Goal: Find specific fact: Find specific fact

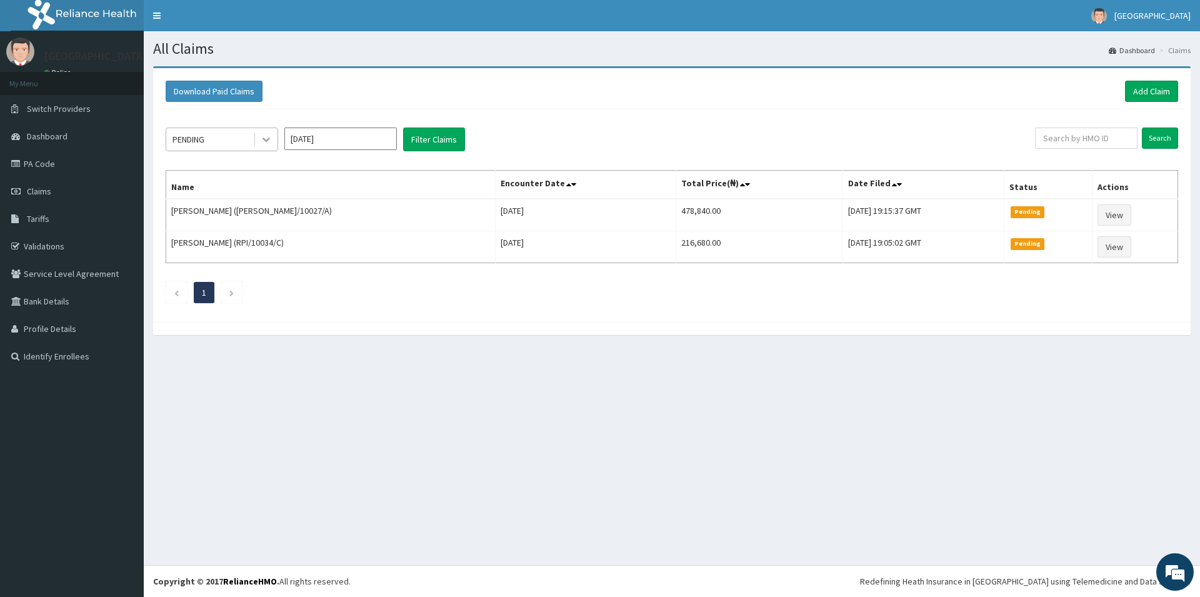
click at [264, 141] on icon at bounding box center [266, 139] width 12 height 12
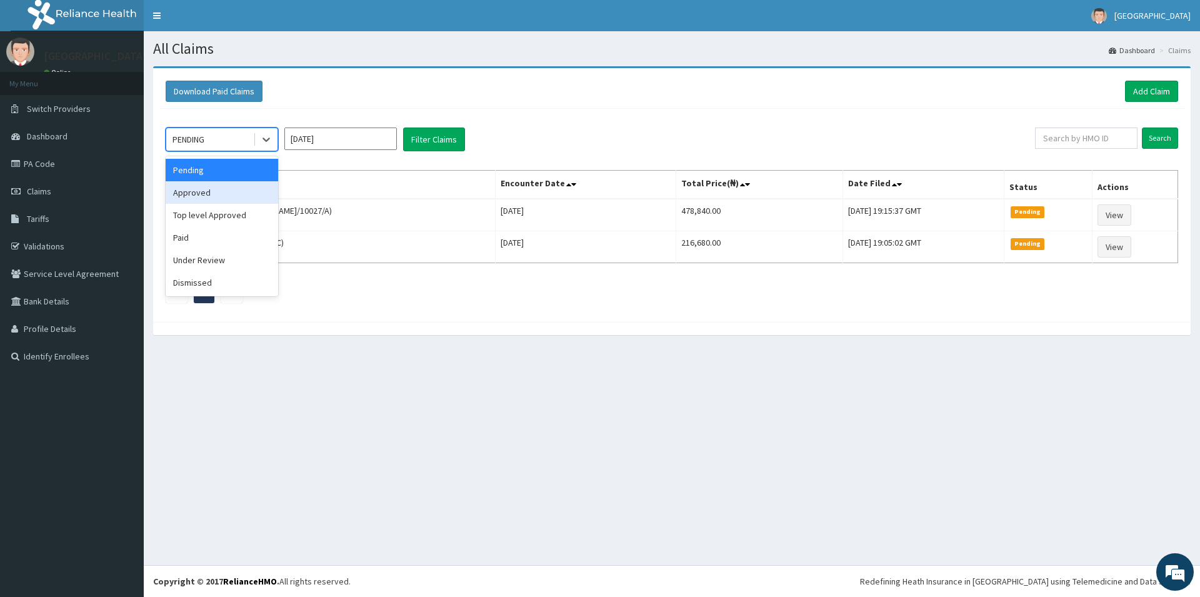
click at [224, 196] on div "Approved" at bounding box center [222, 192] width 112 height 22
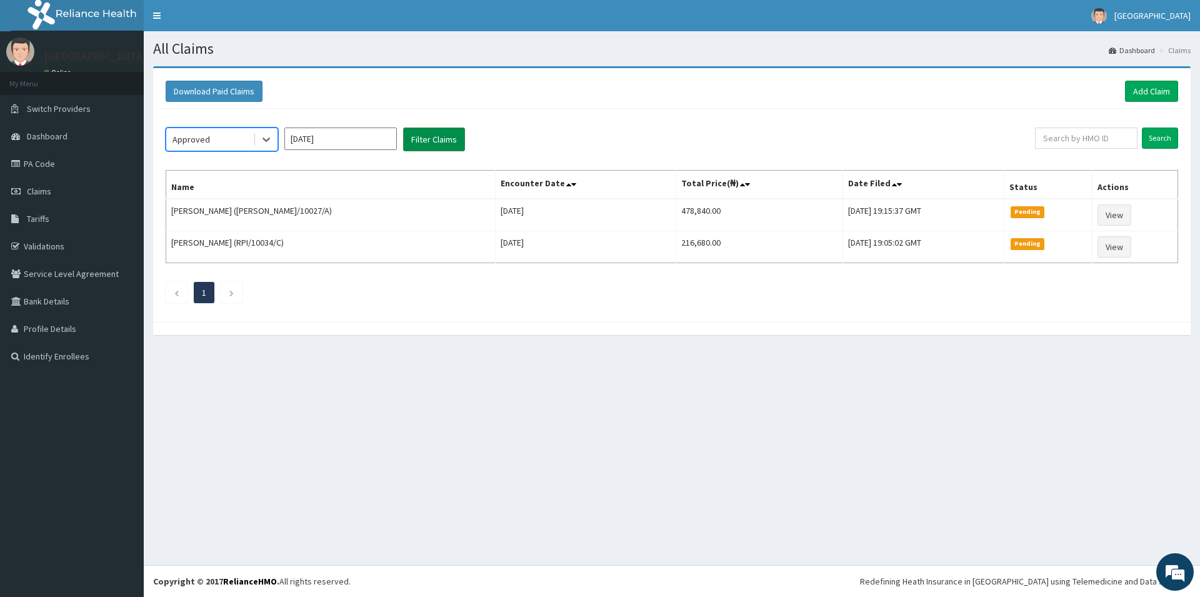
click at [434, 138] on button "Filter Claims" at bounding box center [434, 139] width 62 height 24
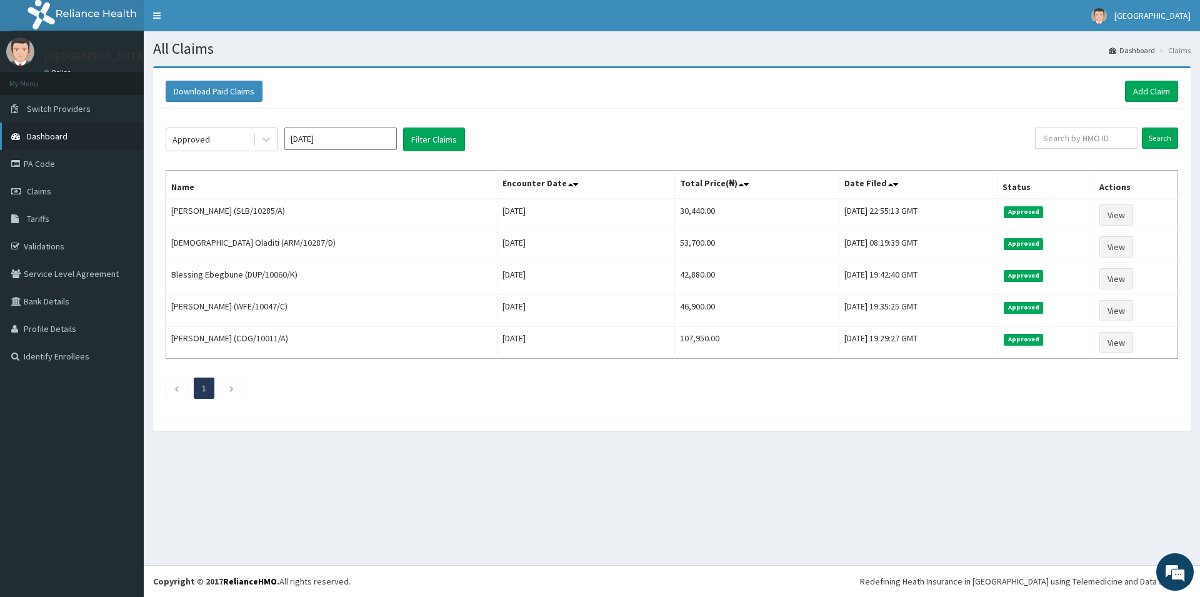
click at [69, 136] on link "Dashboard" at bounding box center [72, 135] width 144 height 27
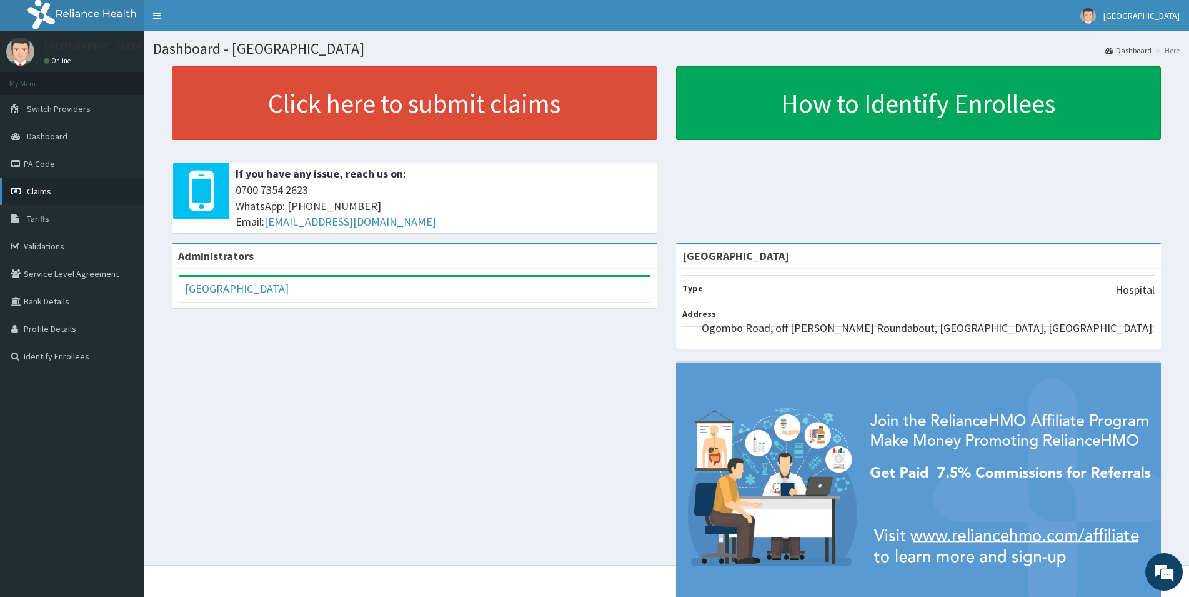
click at [65, 188] on link "Claims" at bounding box center [72, 190] width 144 height 27
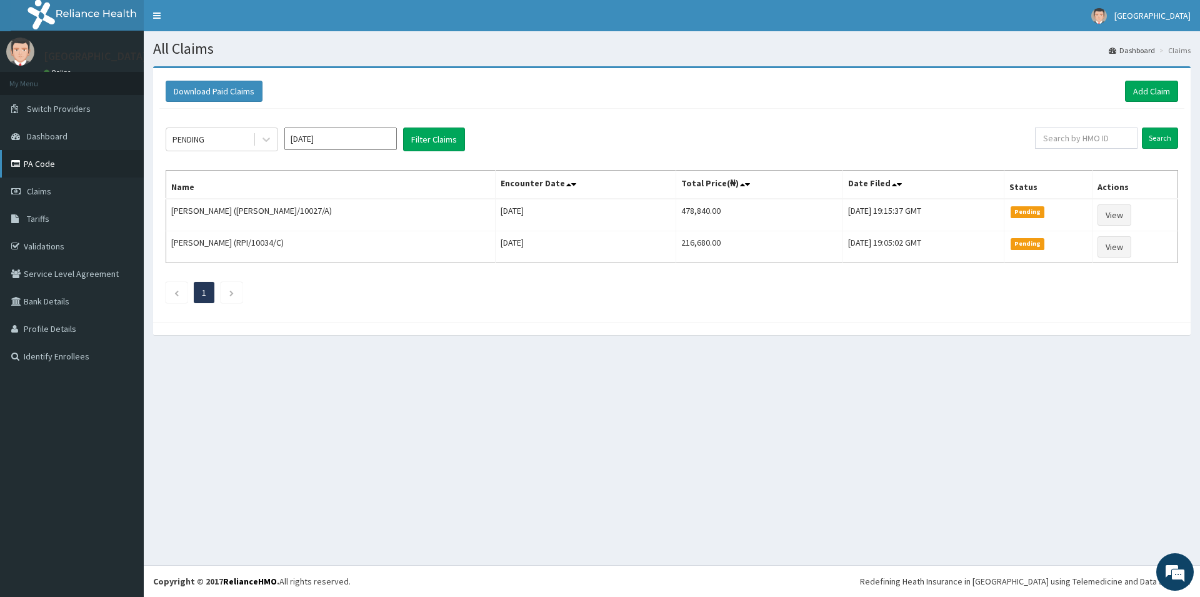
click at [100, 159] on link "PA Code" at bounding box center [72, 163] width 144 height 27
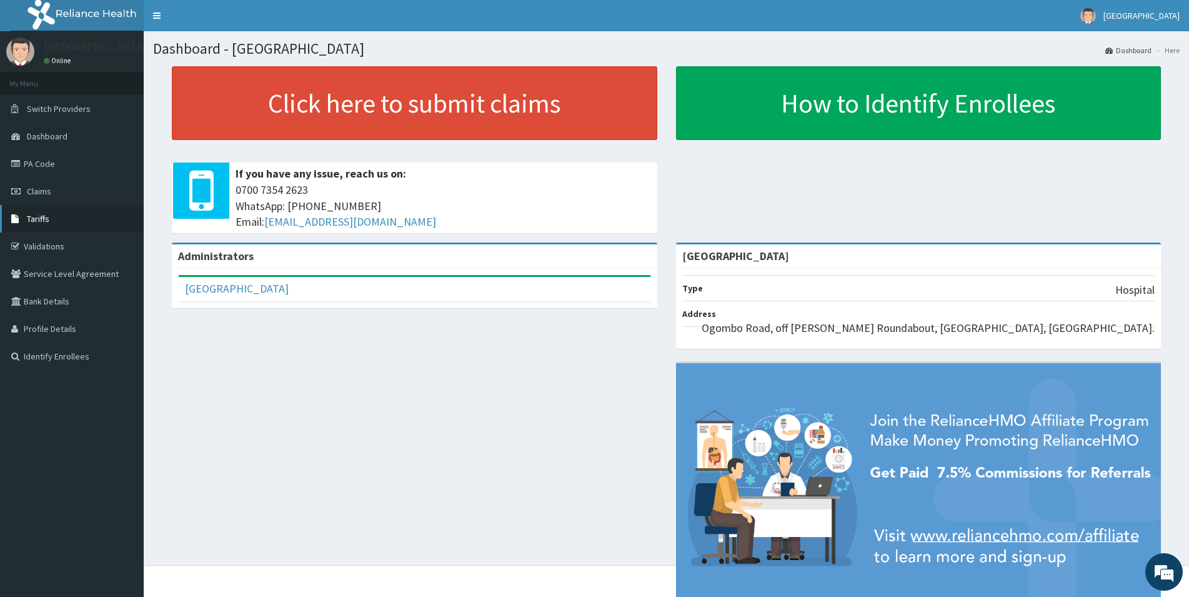
click at [53, 223] on link "Tariffs" at bounding box center [72, 218] width 144 height 27
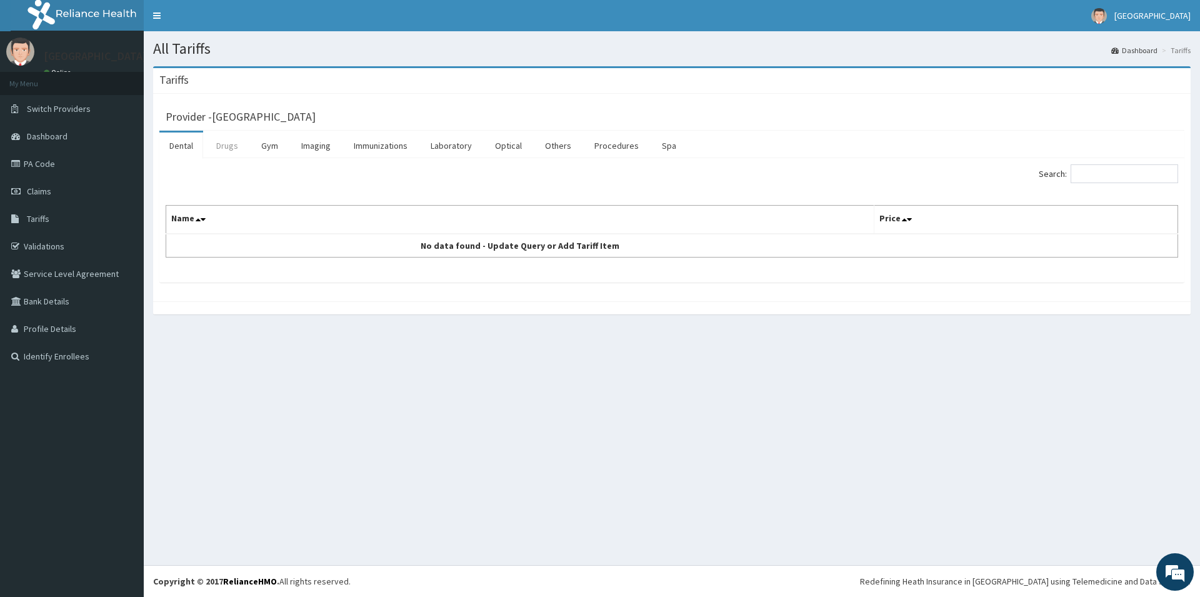
click at [228, 141] on link "Drugs" at bounding box center [227, 145] width 42 height 26
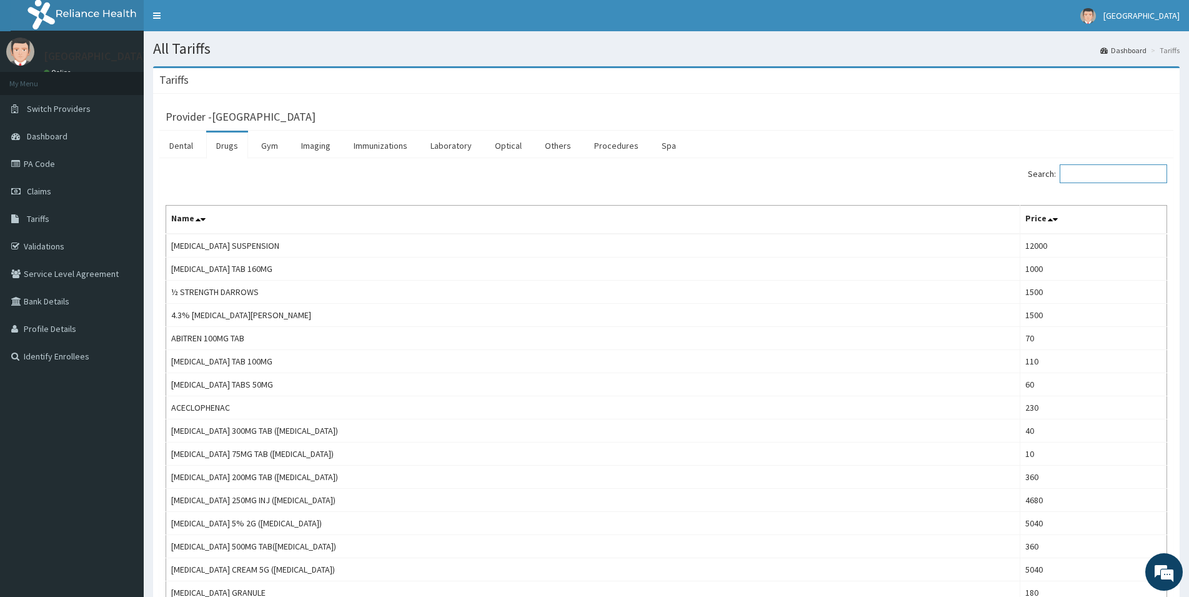
click at [1089, 174] on input "Search:" at bounding box center [1113, 173] width 107 height 19
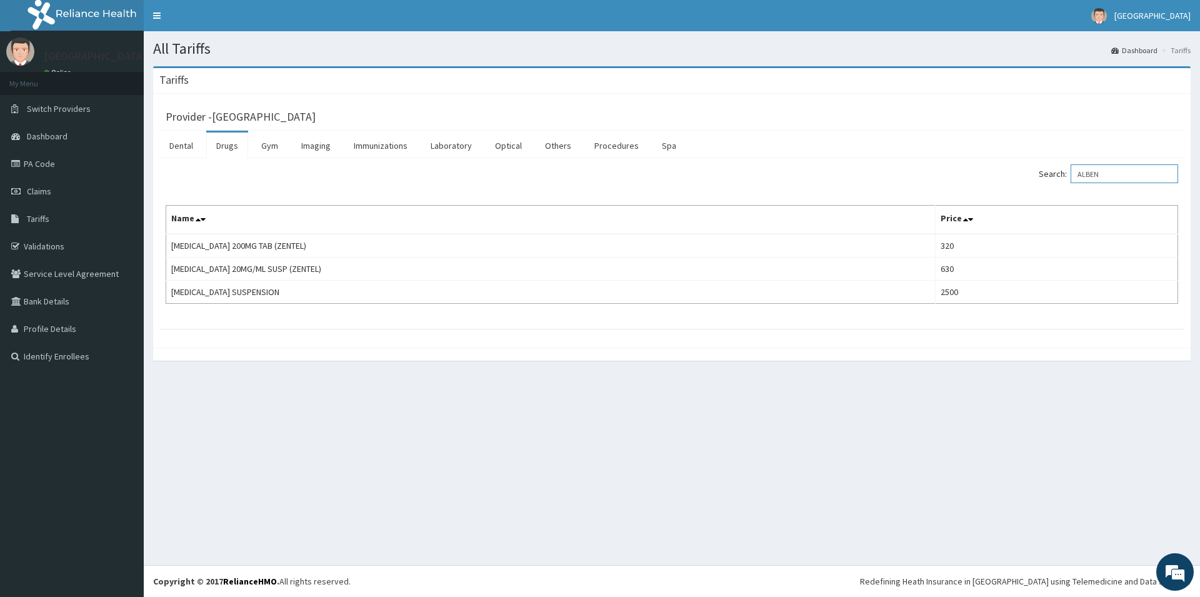
click at [1121, 173] on input "ALBEN" at bounding box center [1123, 173] width 107 height 19
type input "A"
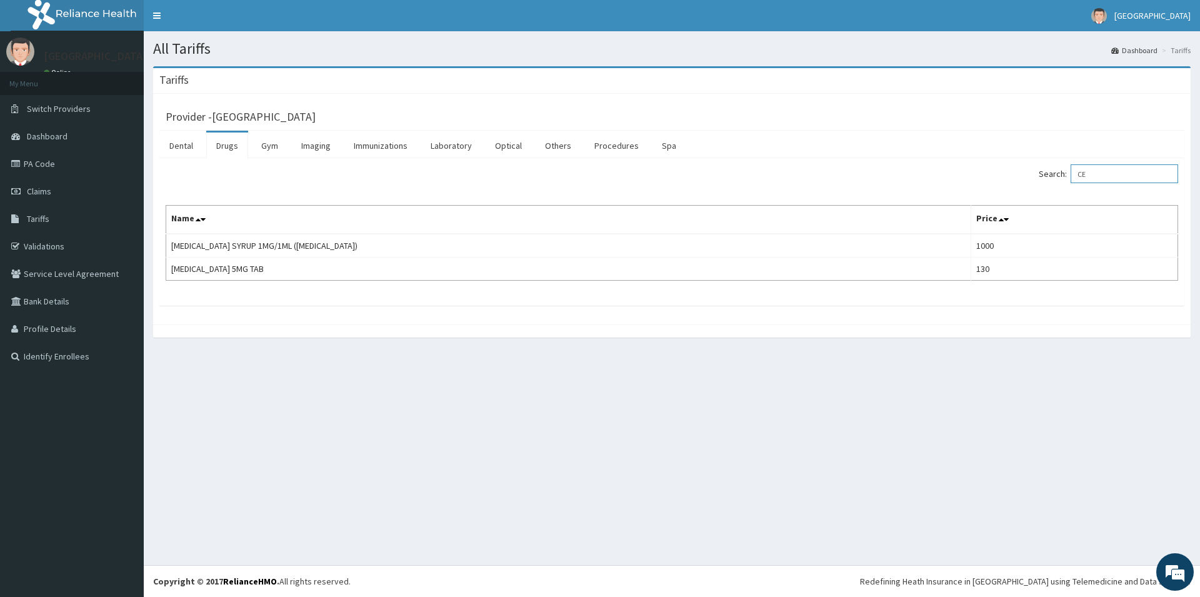
type input "C"
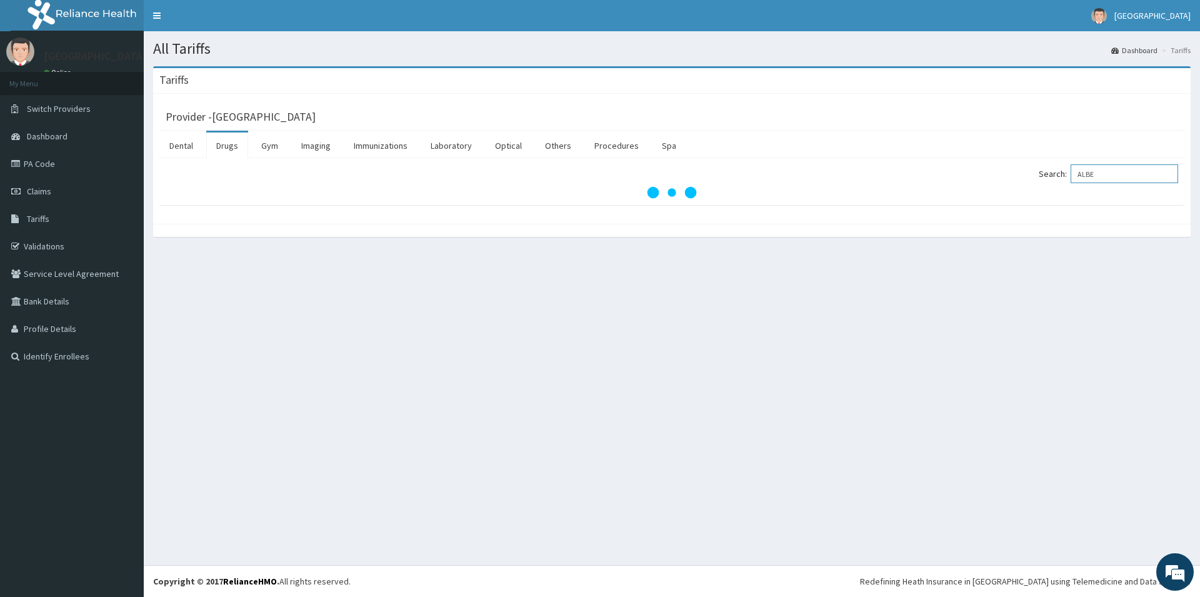
type input "ALBEN"
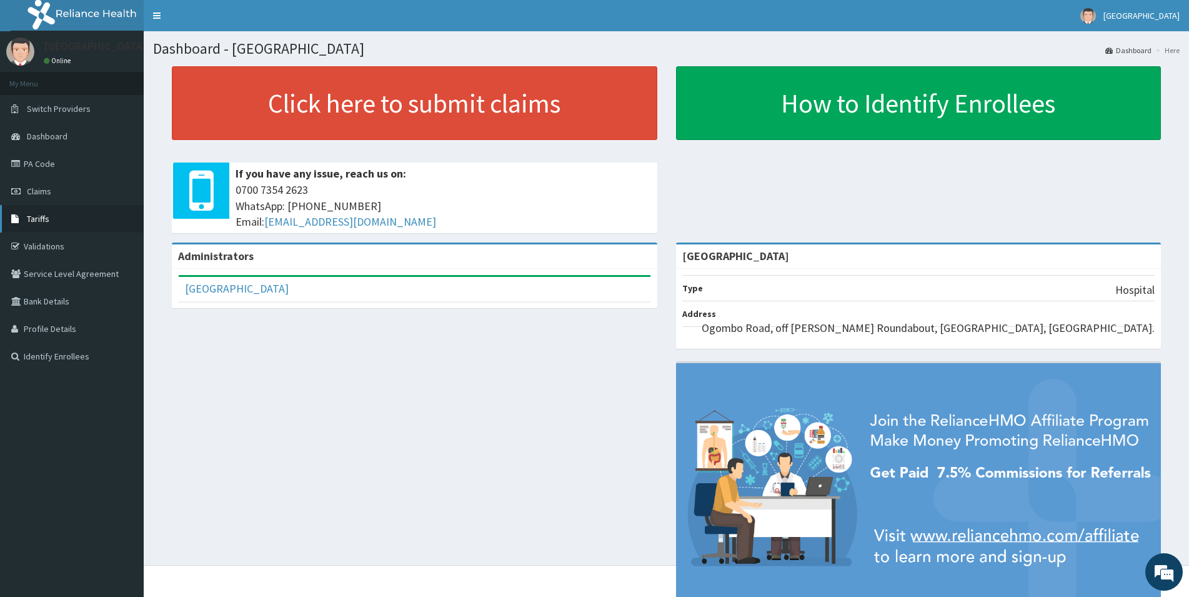
click at [73, 222] on link "Tariffs" at bounding box center [72, 218] width 144 height 27
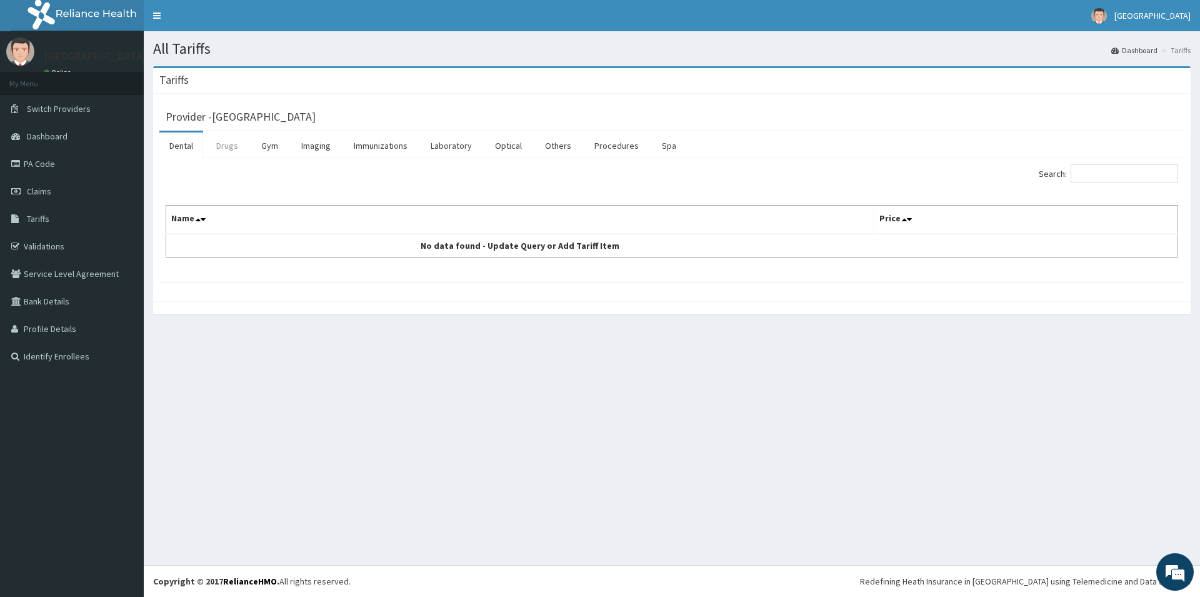
click at [231, 146] on link "Drugs" at bounding box center [227, 145] width 42 height 26
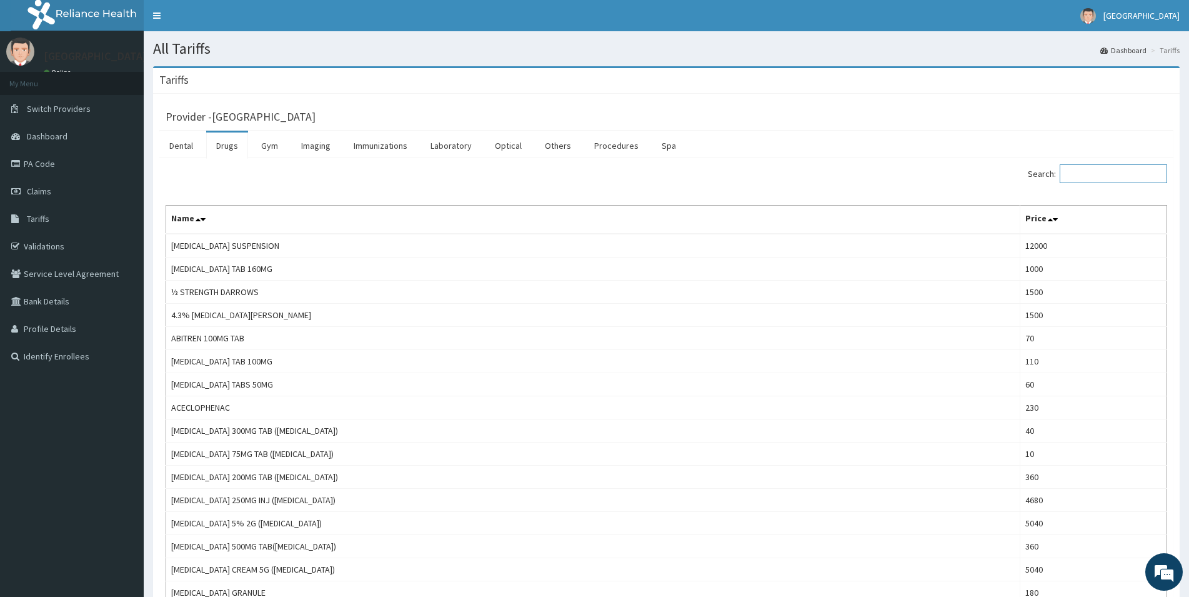
click at [1102, 171] on input "Search:" at bounding box center [1113, 173] width 107 height 19
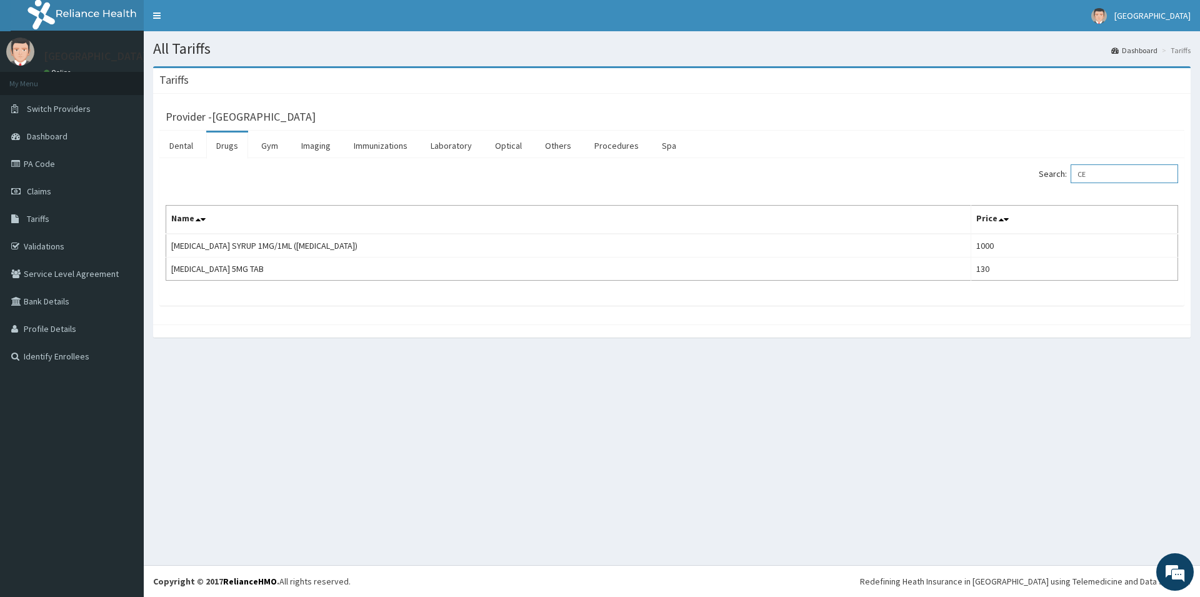
type input "C"
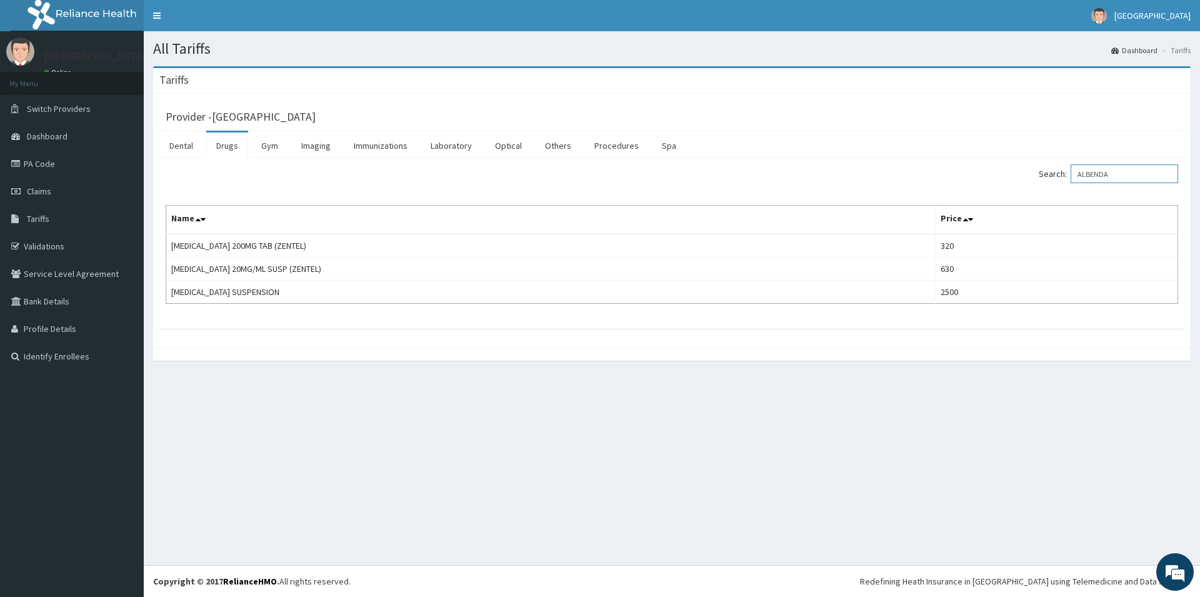
type input "ALBENDA"
